Goal: Transaction & Acquisition: Download file/media

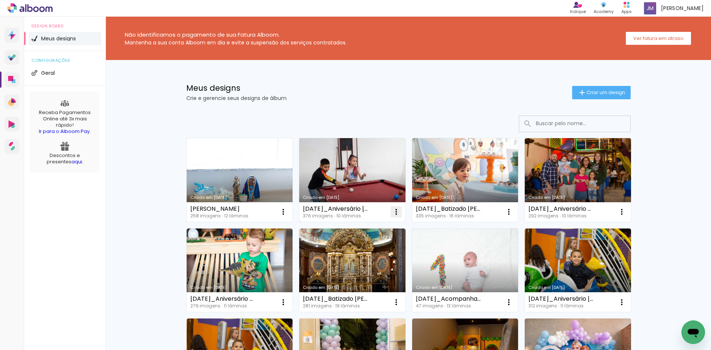
click at [392, 212] on iron-icon at bounding box center [396, 211] width 9 height 9
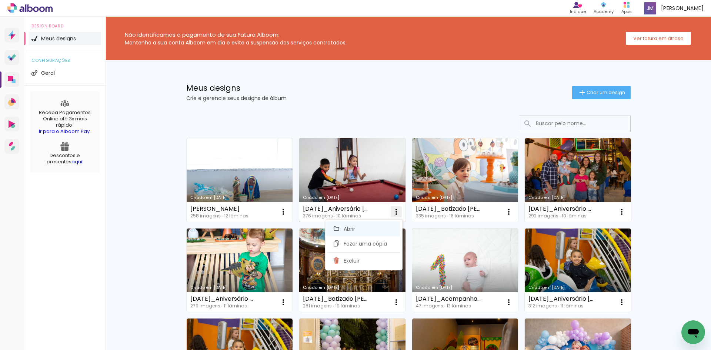
click at [356, 224] on paper-item "Abrir" at bounding box center [363, 228] width 74 height 15
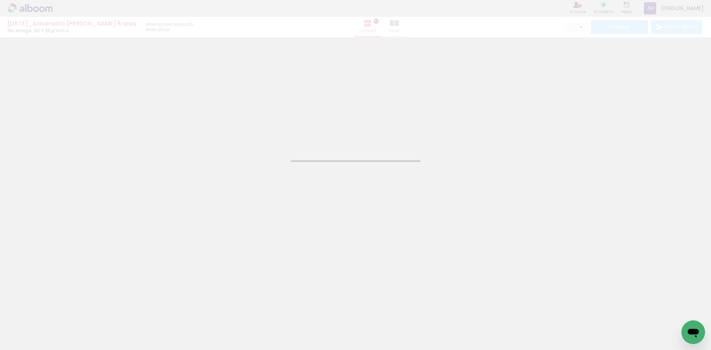
type input "JPG"
type input "Alta, 300 DPI"
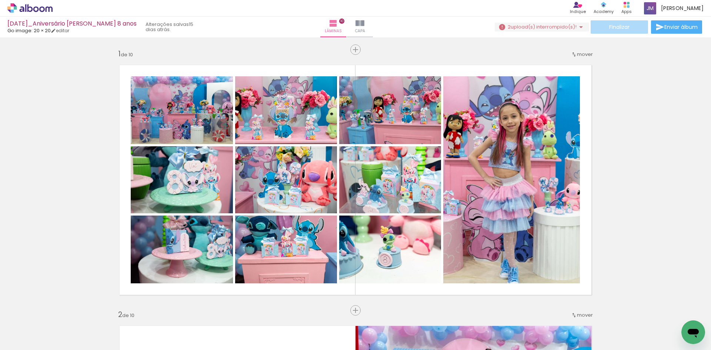
click at [619, 26] on span "Finalizar" at bounding box center [619, 26] width 20 height 5
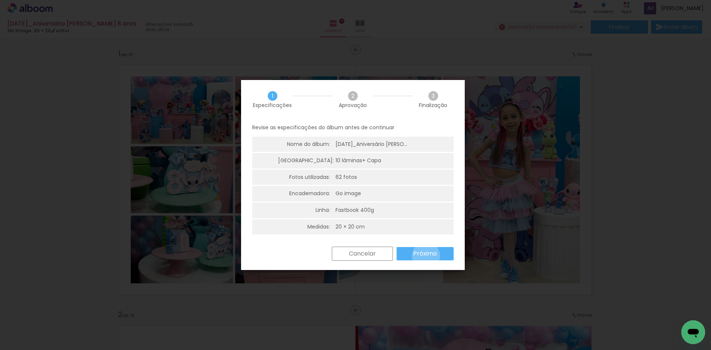
click at [0, 0] on slot "Próximo" at bounding box center [0, 0] width 0 height 0
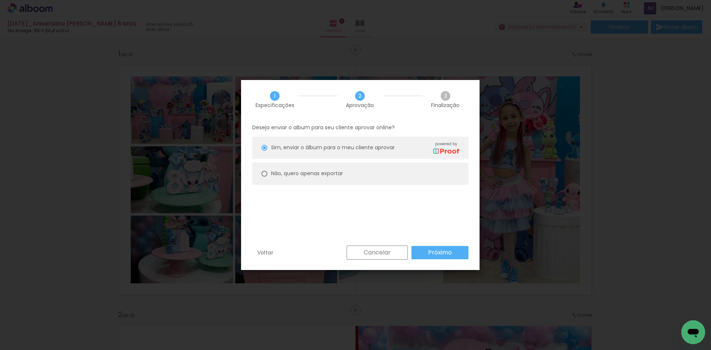
click at [0, 0] on slot "Não, quero apenas exportar" at bounding box center [0, 0] width 0 height 0
type paper-radio-button "on"
click at [0, 0] on slot "Próximo" at bounding box center [0, 0] width 0 height 0
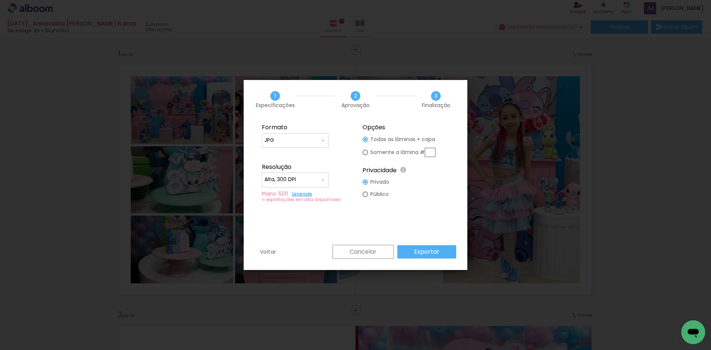
type input "Alta, 300 DPI"
click at [0, 0] on slot "Exportar" at bounding box center [0, 0] width 0 height 0
